Goal: Task Accomplishment & Management: Use online tool/utility

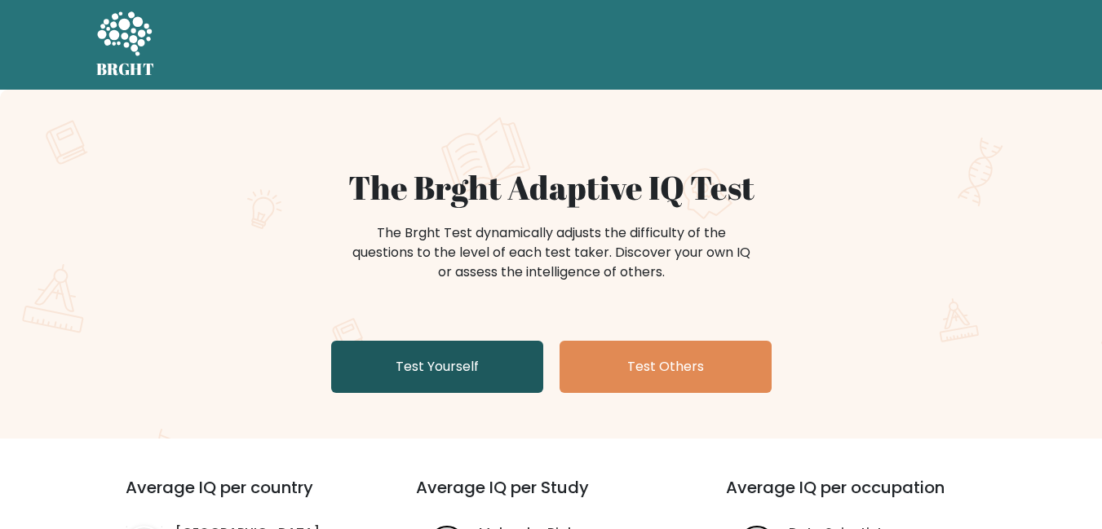
click at [479, 365] on link "Test Yourself" at bounding box center [437, 367] width 212 height 52
click at [483, 364] on link "Test Yourself" at bounding box center [437, 367] width 212 height 52
click at [496, 369] on link "Test Yourself" at bounding box center [437, 367] width 212 height 52
click at [438, 367] on link "Test Yourself" at bounding box center [437, 367] width 212 height 52
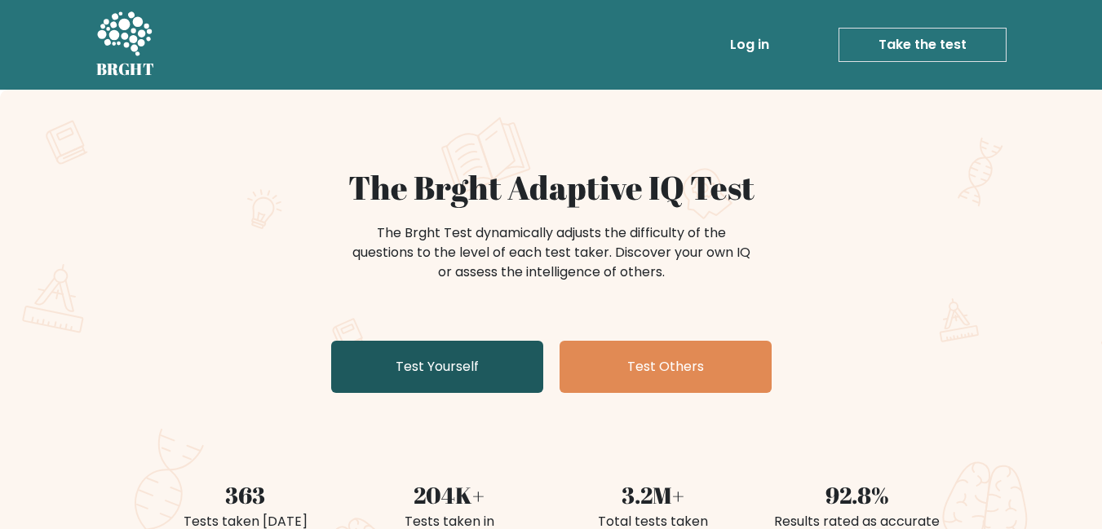
click at [386, 365] on link "Test Yourself" at bounding box center [437, 367] width 212 height 52
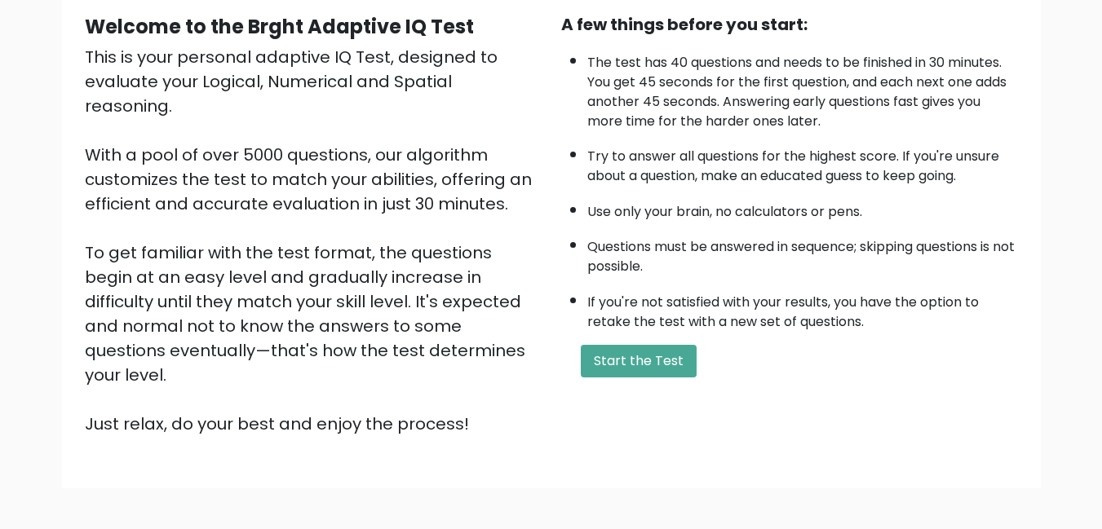
scroll to position [153, 0]
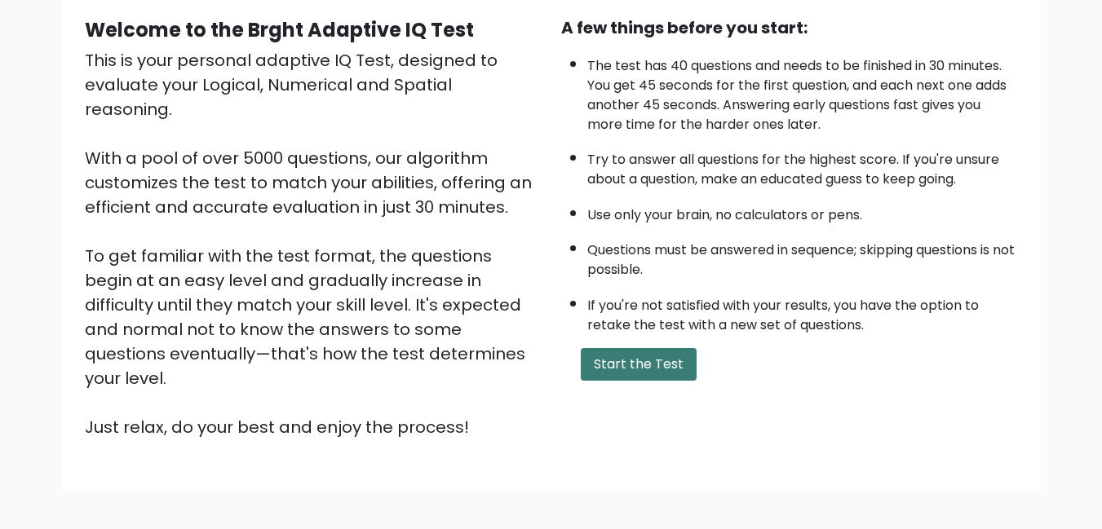
click at [637, 371] on button "Start the Test" at bounding box center [639, 364] width 116 height 33
click at [662, 358] on button "Start the Test" at bounding box center [639, 364] width 116 height 33
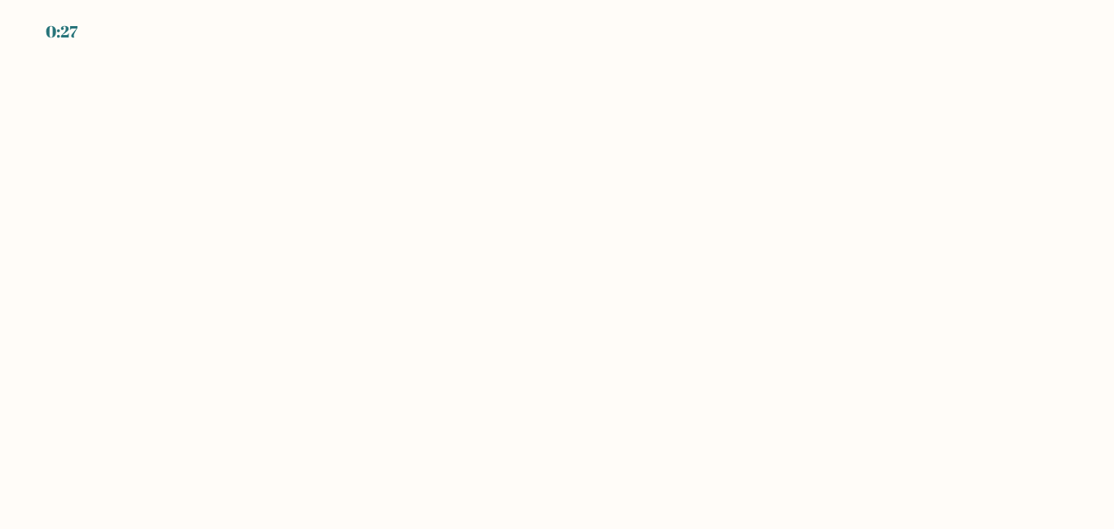
click at [472, 285] on body "0:27" at bounding box center [557, 264] width 1114 height 529
click at [438, 232] on body "0:26" at bounding box center [557, 264] width 1114 height 529
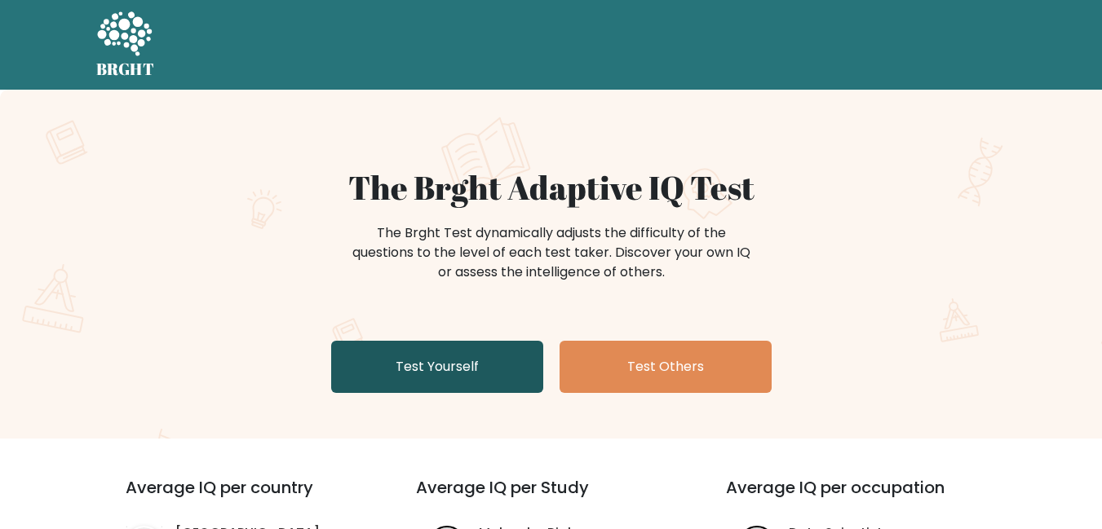
click at [466, 360] on link "Test Yourself" at bounding box center [437, 367] width 212 height 52
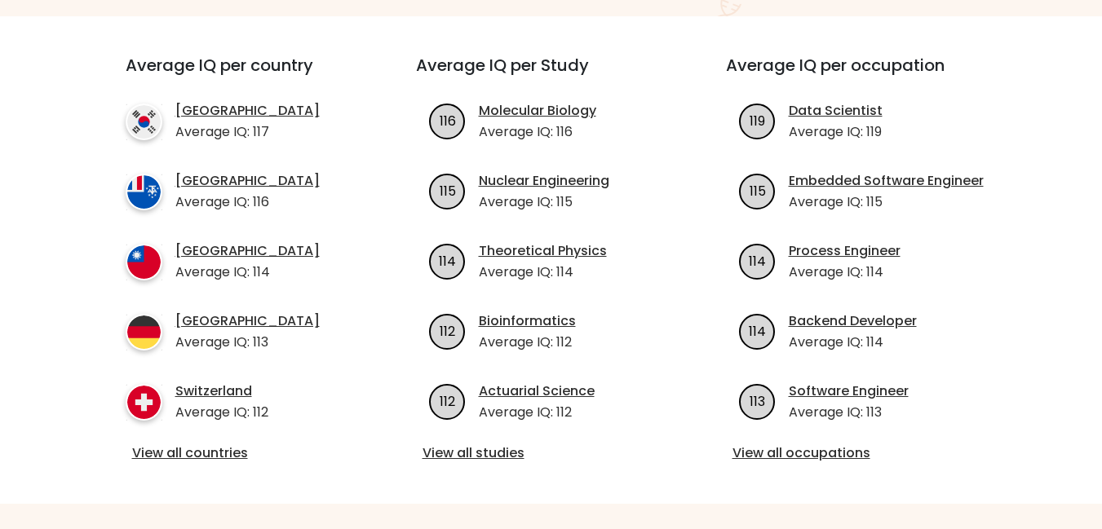
scroll to position [589, 0]
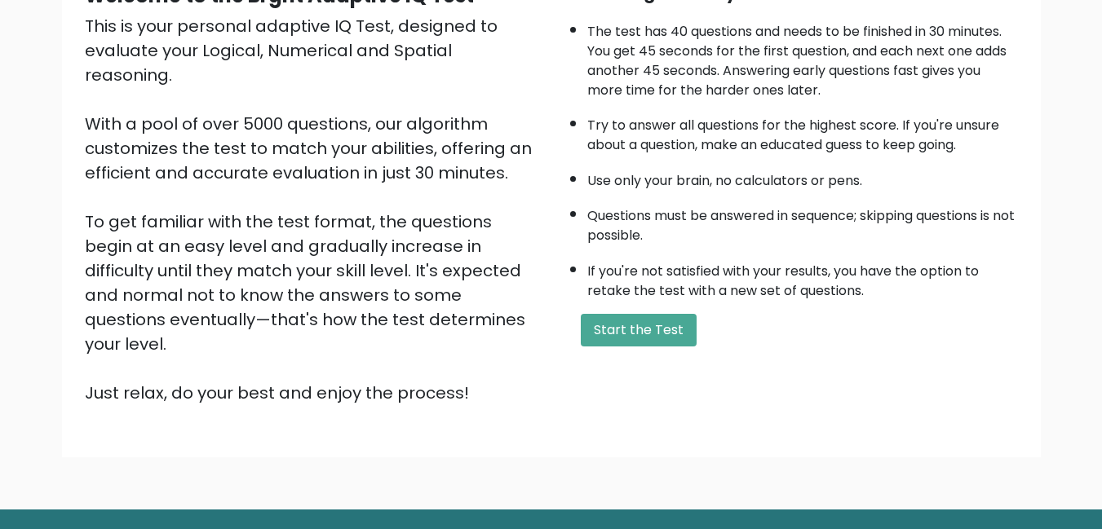
scroll to position [210, 0]
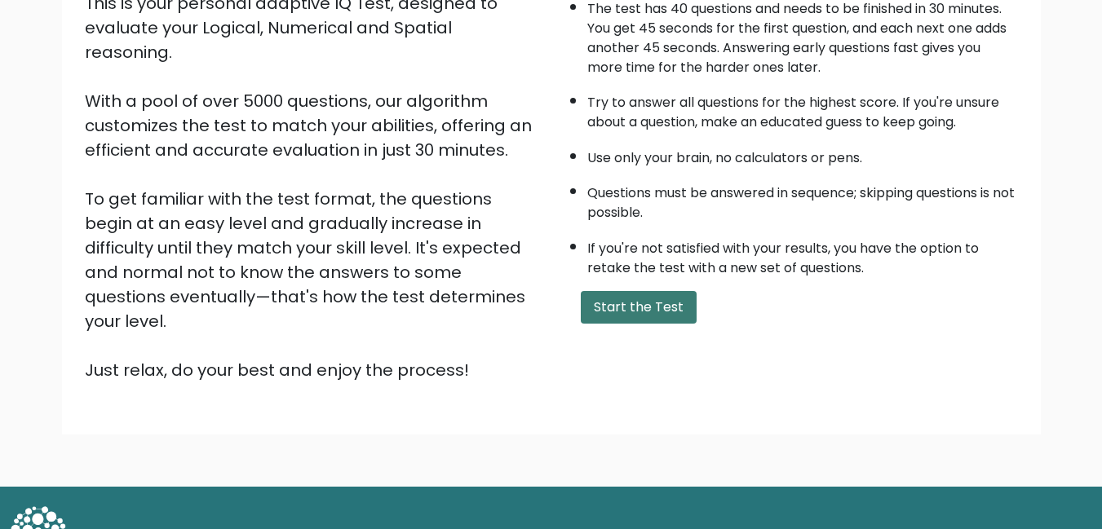
click at [657, 316] on button "Start the Test" at bounding box center [639, 307] width 116 height 33
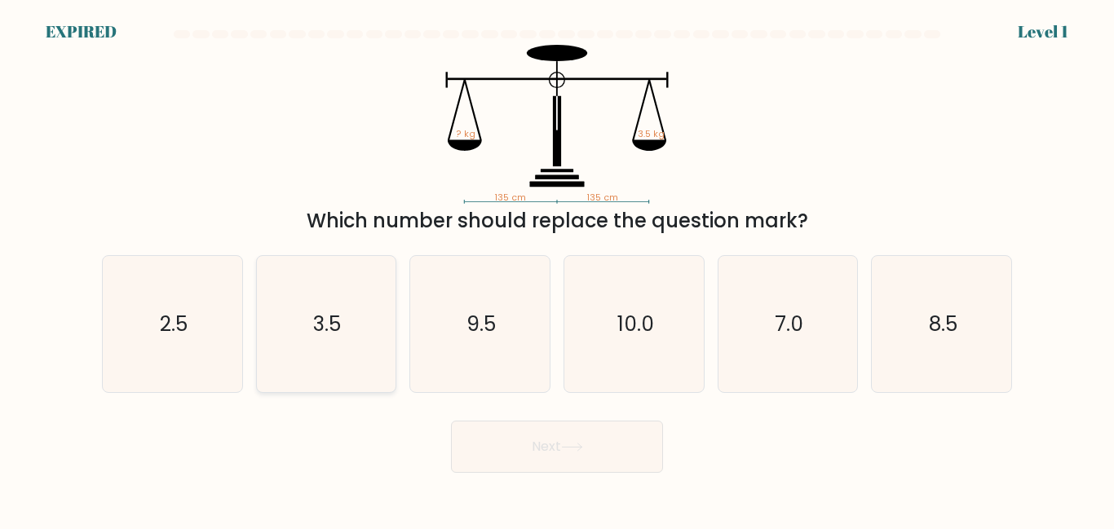
click at [325, 323] on text "3.5" at bounding box center [328, 324] width 28 height 29
click at [557, 269] on input "b. 3.5" at bounding box center [557, 267] width 1 height 4
radio input "true"
click at [595, 457] on button "Next" at bounding box center [557, 447] width 212 height 52
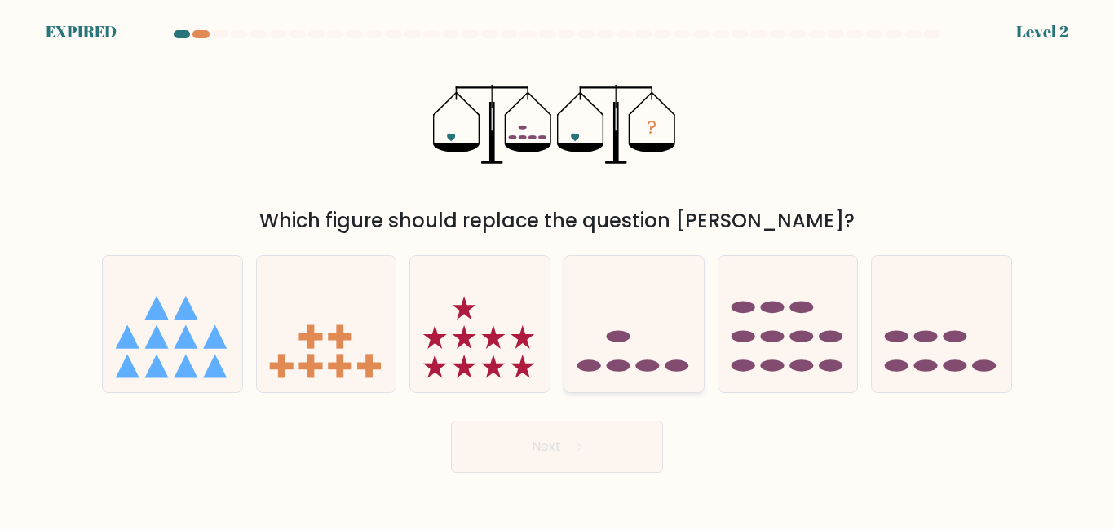
click at [620, 350] on icon at bounding box center [633, 324] width 139 height 115
click at [558, 269] on input "d." at bounding box center [557, 267] width 1 height 4
radio input "true"
click at [614, 460] on button "Next" at bounding box center [557, 447] width 212 height 52
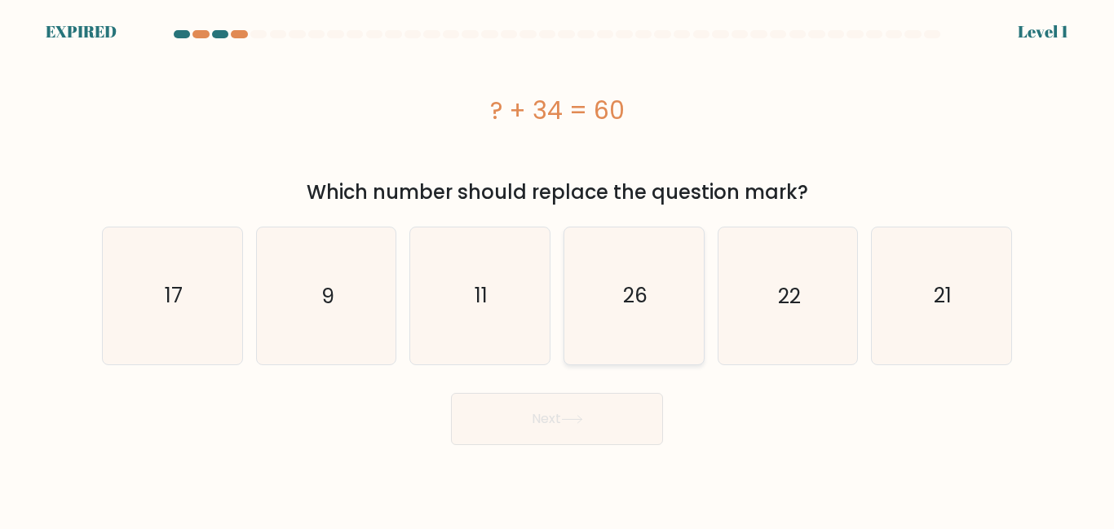
click at [641, 295] on text "26" at bounding box center [635, 295] width 24 height 29
click at [558, 269] on input "d. 26" at bounding box center [557, 267] width 1 height 4
radio input "true"
click at [612, 430] on button "Next" at bounding box center [557, 419] width 212 height 52
click at [608, 404] on button "Next" at bounding box center [557, 419] width 212 height 52
